Goal: Task Accomplishment & Management: Use online tool/utility

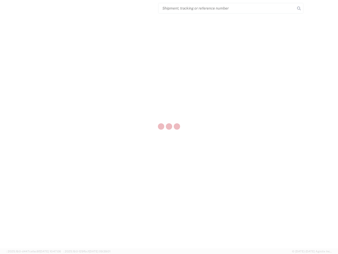
select select "US"
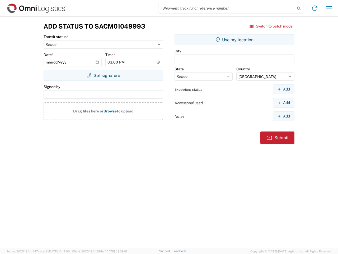
click at [227, 8] on input "search" at bounding box center [226, 8] width 137 height 10
click at [299, 8] on icon at bounding box center [298, 8] width 7 height 7
click at [315, 8] on icon at bounding box center [315, 8] width 8 height 8
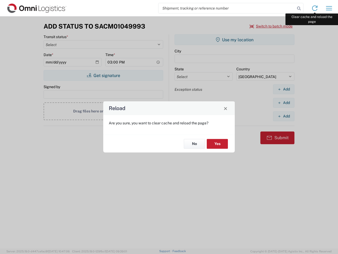
click at [329, 8] on div "Reload Are you sure, you want to clear cache and reload the page? No Yes" at bounding box center [169, 127] width 338 height 254
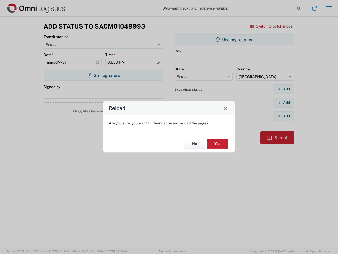
click at [271, 26] on div "Reload Are you sure, you want to clear cache and reload the page? No Yes" at bounding box center [169, 127] width 338 height 254
click at [103, 75] on div "Reload Are you sure, you want to clear cache and reload the page? No Yes" at bounding box center [169, 127] width 338 height 254
click at [234, 40] on div "Reload Are you sure, you want to clear cache and reload the page? No Yes" at bounding box center [169, 127] width 338 height 254
click at [284, 89] on div "Reload Are you sure, you want to clear cache and reload the page? No Yes" at bounding box center [169, 127] width 338 height 254
click at [284, 102] on div "Reload Are you sure, you want to clear cache and reload the page? No Yes" at bounding box center [169, 127] width 338 height 254
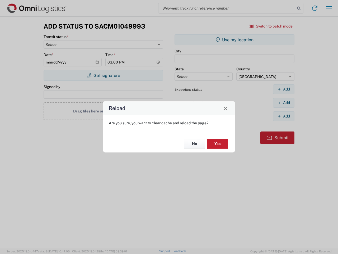
click at [284, 116] on div "Reload Are you sure, you want to clear cache and reload the page? No Yes" at bounding box center [169, 127] width 338 height 254
